Goal: Information Seeking & Learning: Learn about a topic

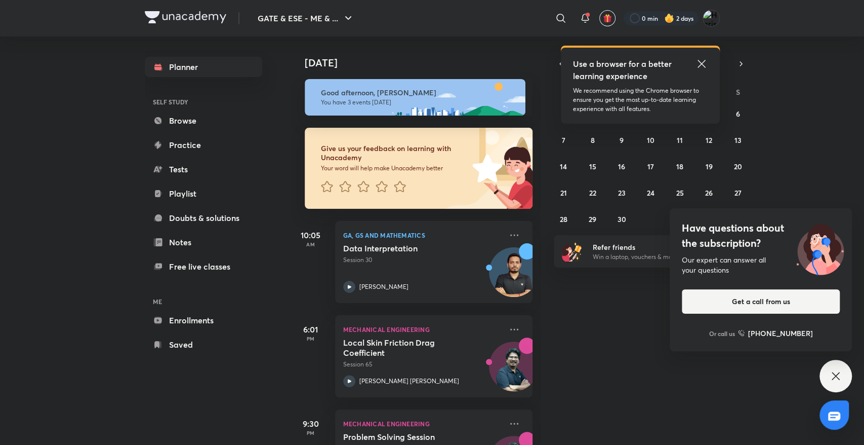
click at [830, 192] on div "[DATE] Good afternoon, [PERSON_NAME] You have 3 events [DATE] Give us your feed…" at bounding box center [577, 240] width 572 height 408
click at [818, 217] on div "Have questions about the subscription? Our expert can answer all your questions…" at bounding box center [761, 279] width 182 height 143
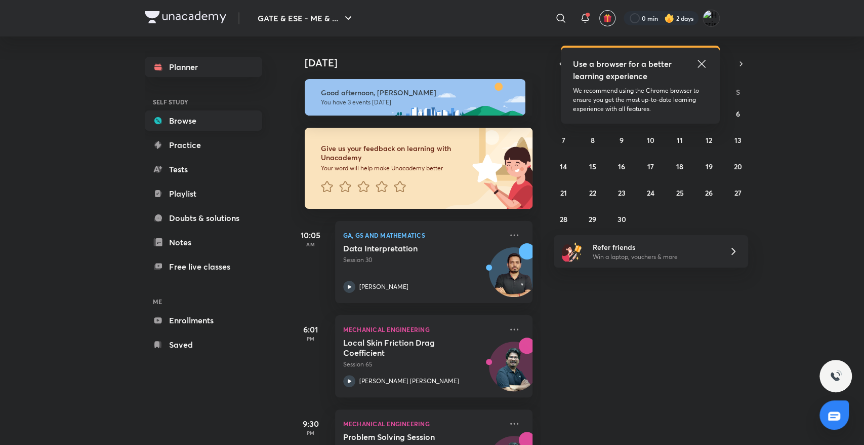
click at [162, 120] on icon at bounding box center [158, 120] width 10 height 10
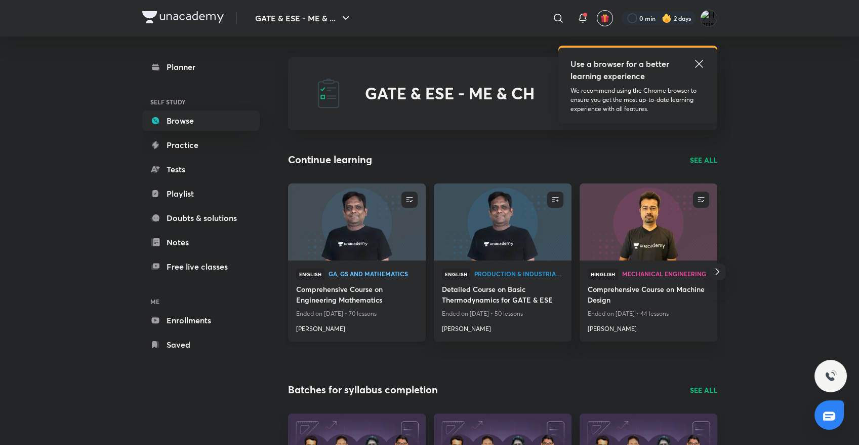
click at [368, 221] on img at bounding box center [357, 221] width 140 height 78
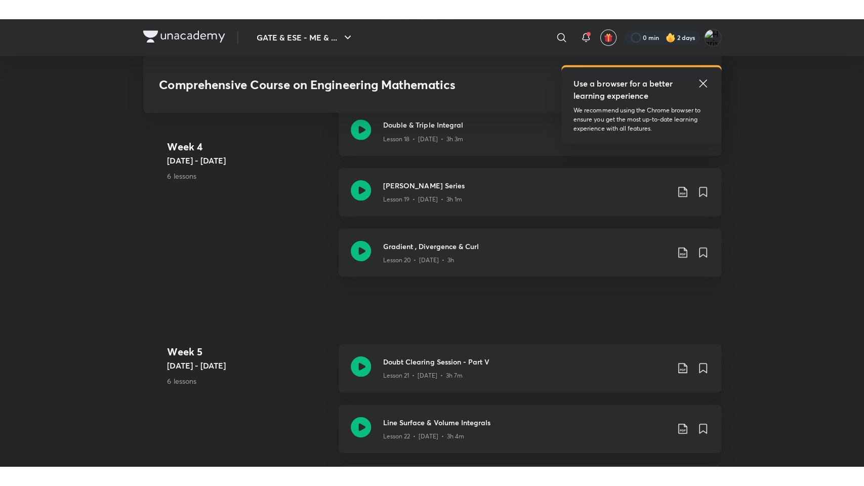
scroll to position [1800, 0]
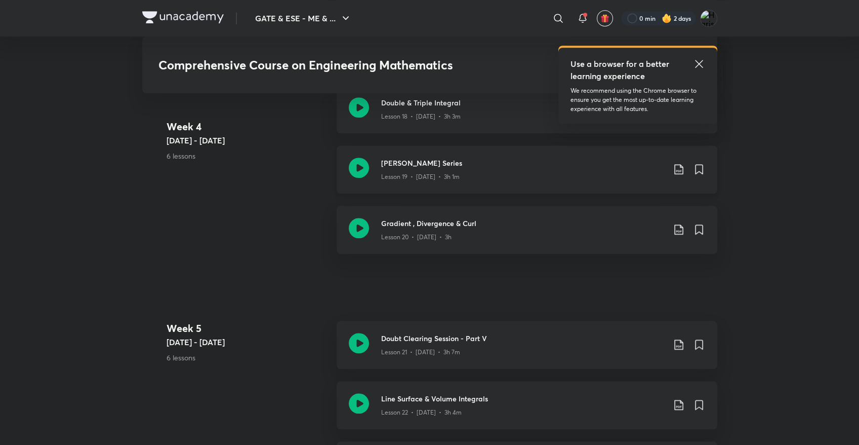
click at [356, 168] on icon at bounding box center [359, 167] width 20 height 20
